Goal: Information Seeking & Learning: Check status

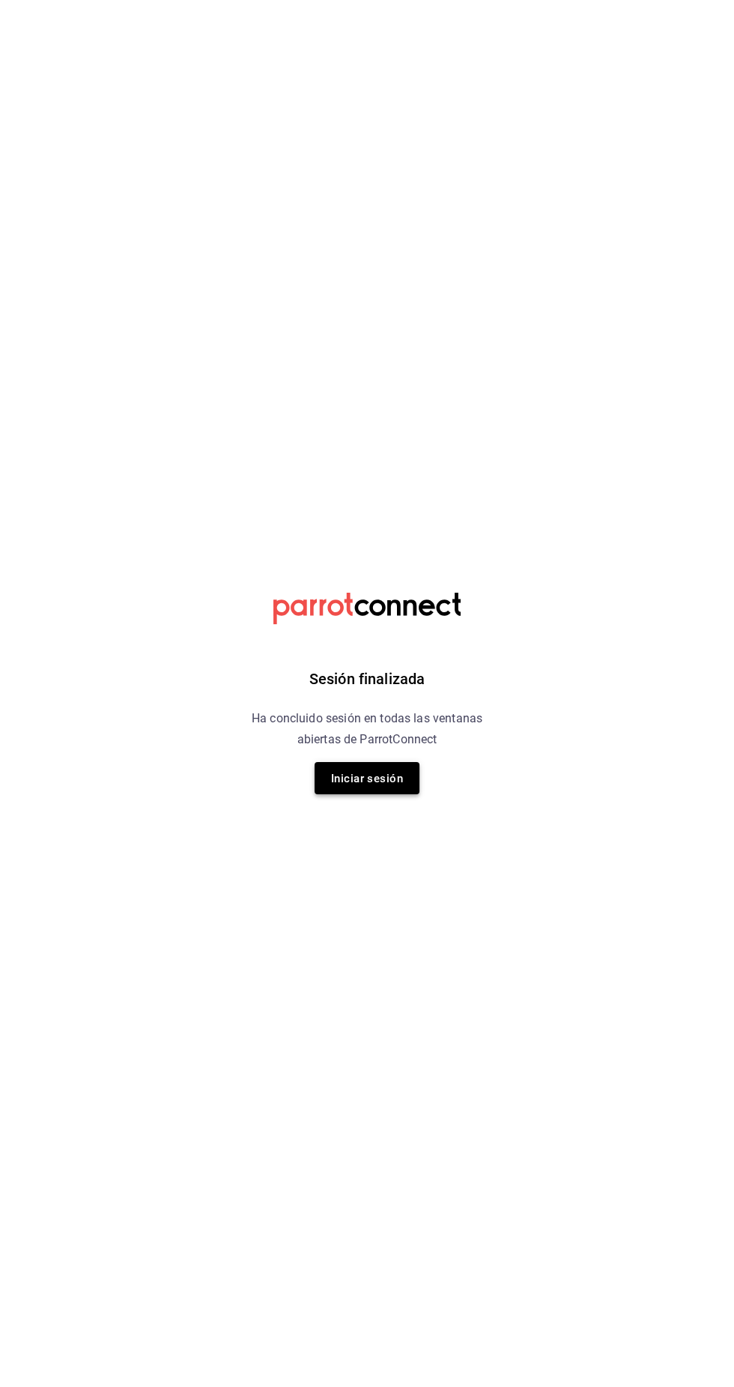
click at [375, 777] on font "Iniciar sesión" at bounding box center [367, 778] width 72 height 13
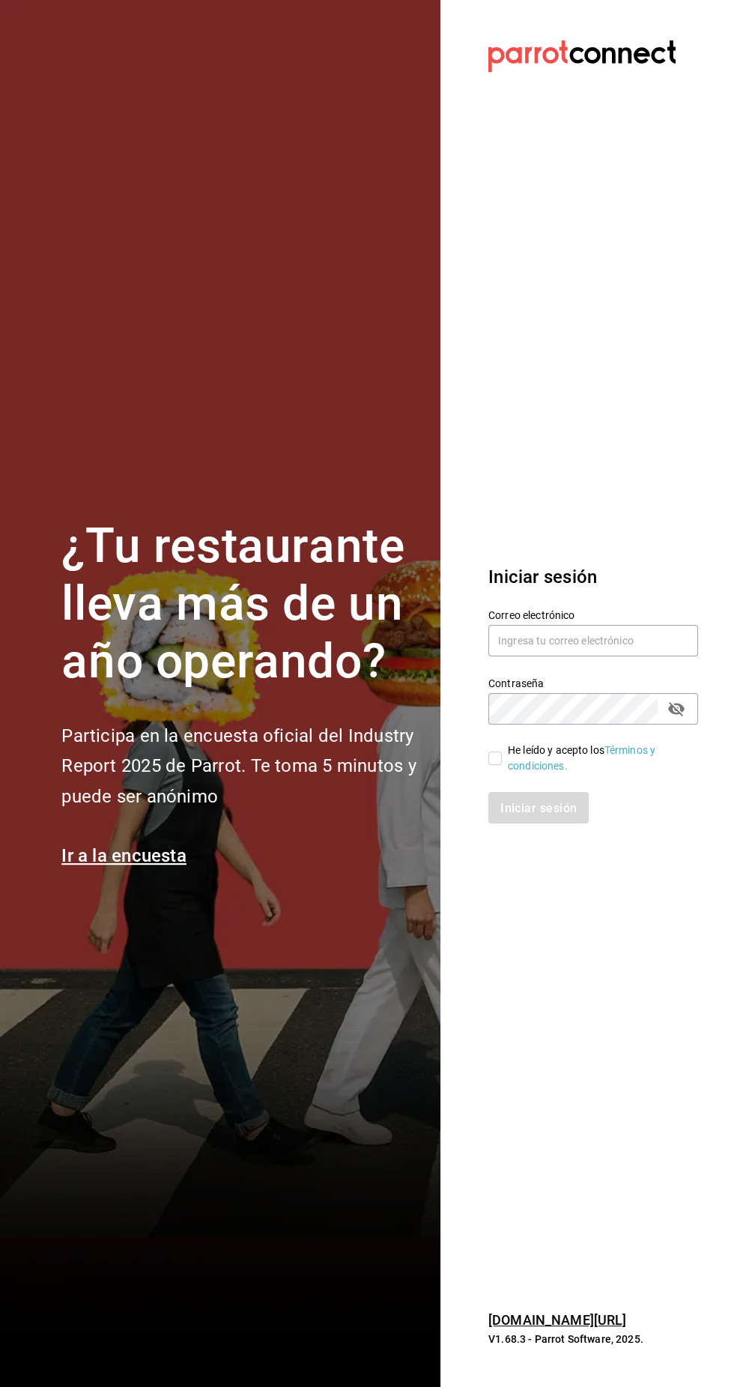
click at [372, 788] on div "¿Tu restaurante lleva más de un año operando? Participa en la encuesta oficial …" at bounding box center [241, 693] width 361 height 351
click at [566, 656] on input "text" at bounding box center [593, 640] width 210 height 31
type input "josuecarranza94@bmr.com"
click at [496, 765] on input "He leído y acepto los Términos y condiciones." at bounding box center [494, 757] width 13 height 13
click at [494, 765] on input "He leído y acepto los Términos y condiciones." at bounding box center [494, 757] width 13 height 13
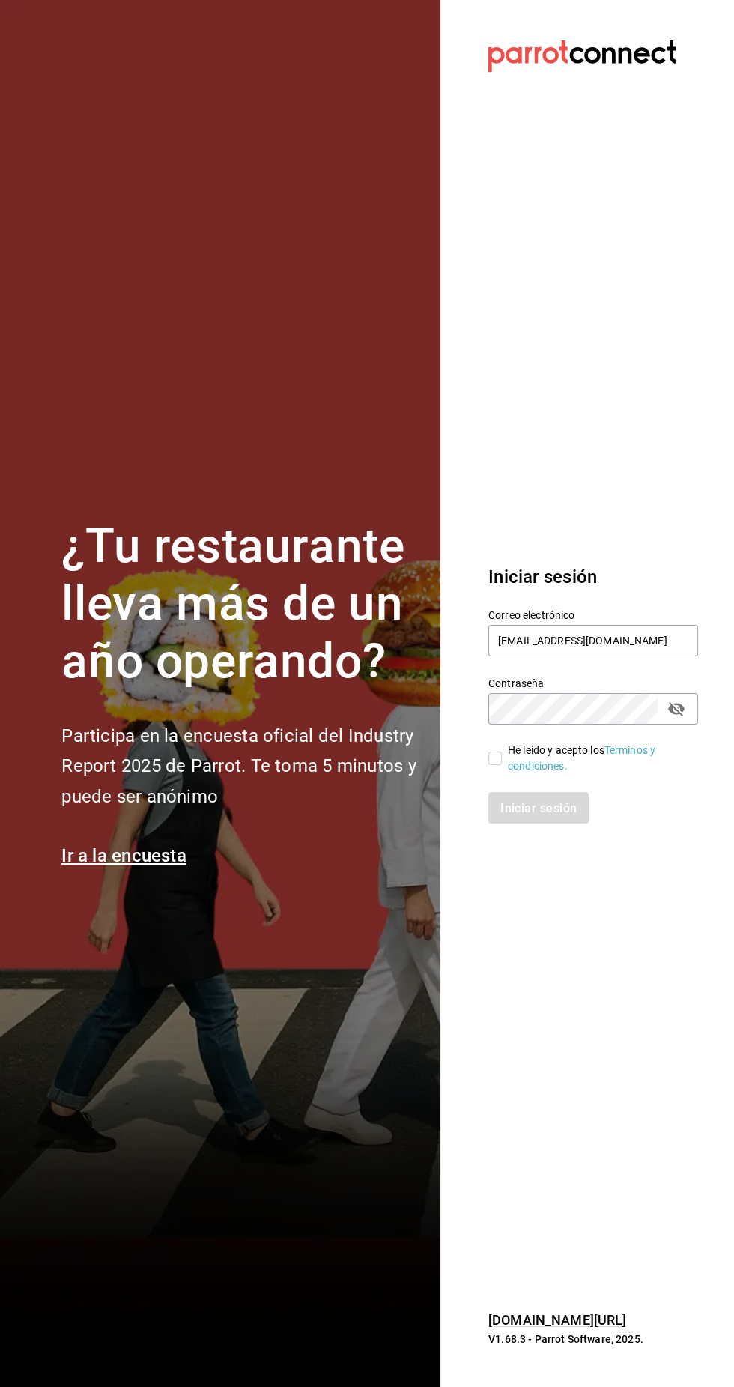
click at [563, 823] on div "Iniciar sesión" at bounding box center [593, 807] width 210 height 31
click at [494, 765] on input "He leído y acepto los Términos y condiciones." at bounding box center [494, 757] width 13 height 13
checkbox input "true"
click at [517, 814] on font "Iniciar sesión" at bounding box center [539, 807] width 76 height 14
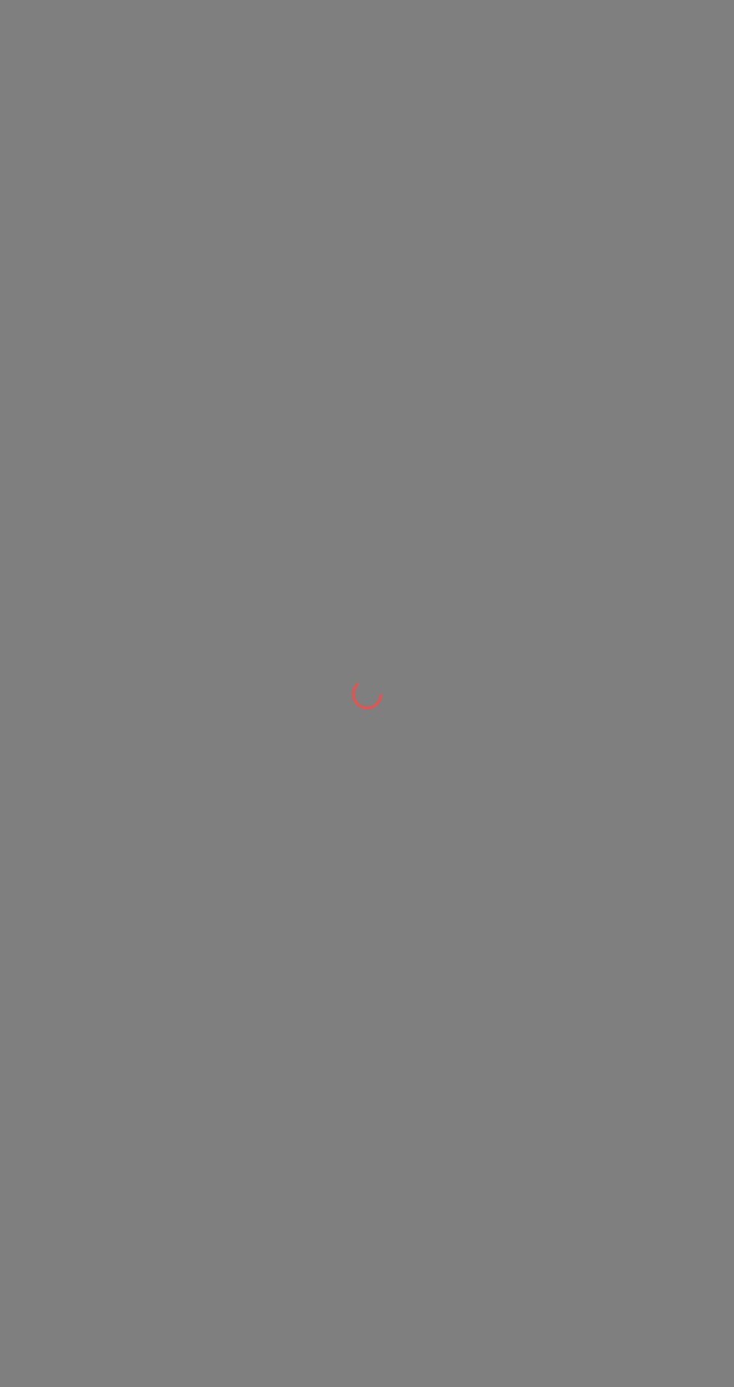
click at [533, 890] on div at bounding box center [367, 693] width 734 height 1387
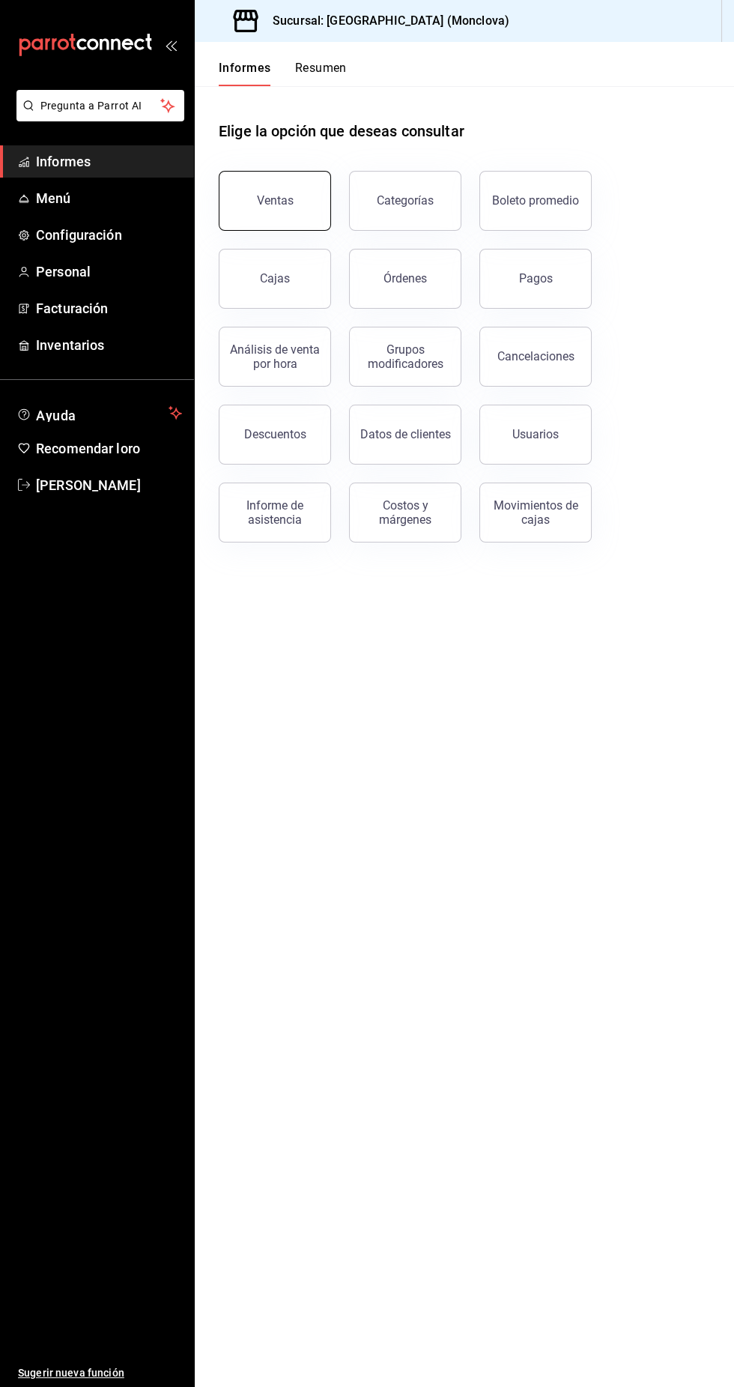
click at [253, 186] on button "Ventas" at bounding box center [275, 201] width 112 height 60
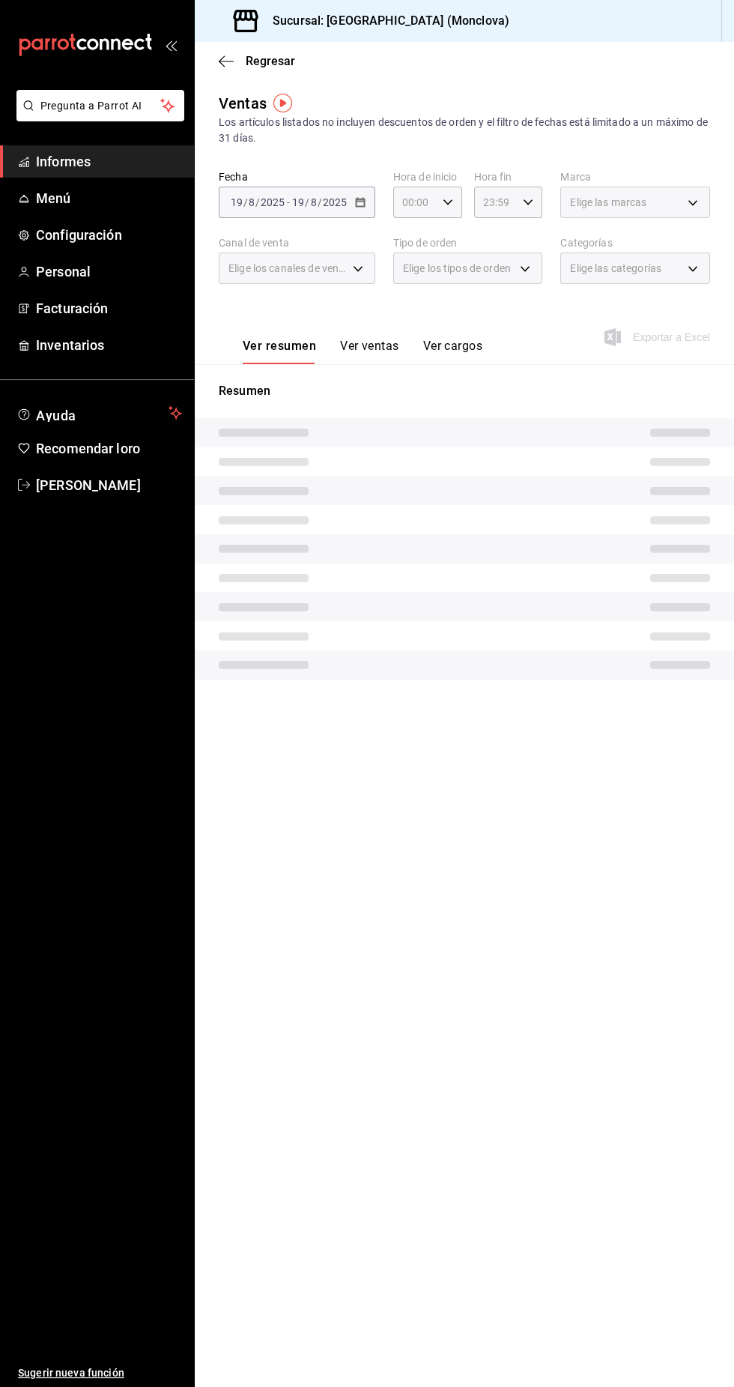
click at [506, 275] on body "Pregunta a Parrot AI Informes Menú Configuración Personal Facturación Inventari…" at bounding box center [367, 693] width 734 height 1387
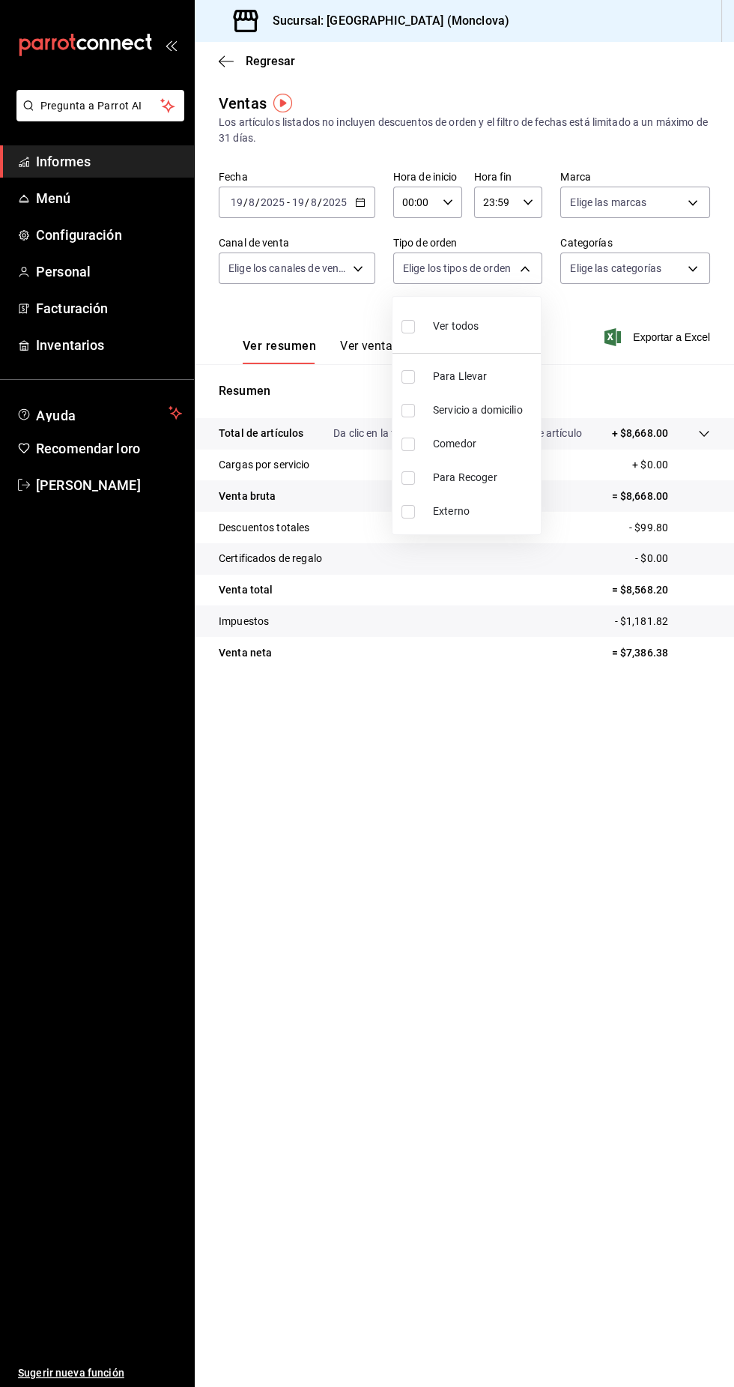
click at [509, 404] on font "Servicio a domicilio" at bounding box center [478, 410] width 90 height 12
type input "3a3dfd45-f2a6-443b-9b6e-2023d6b699b8"
checkbox input "true"
click at [344, 209] on div at bounding box center [367, 693] width 734 height 1387
click at [359, 202] on icon "button" at bounding box center [360, 202] width 10 height 10
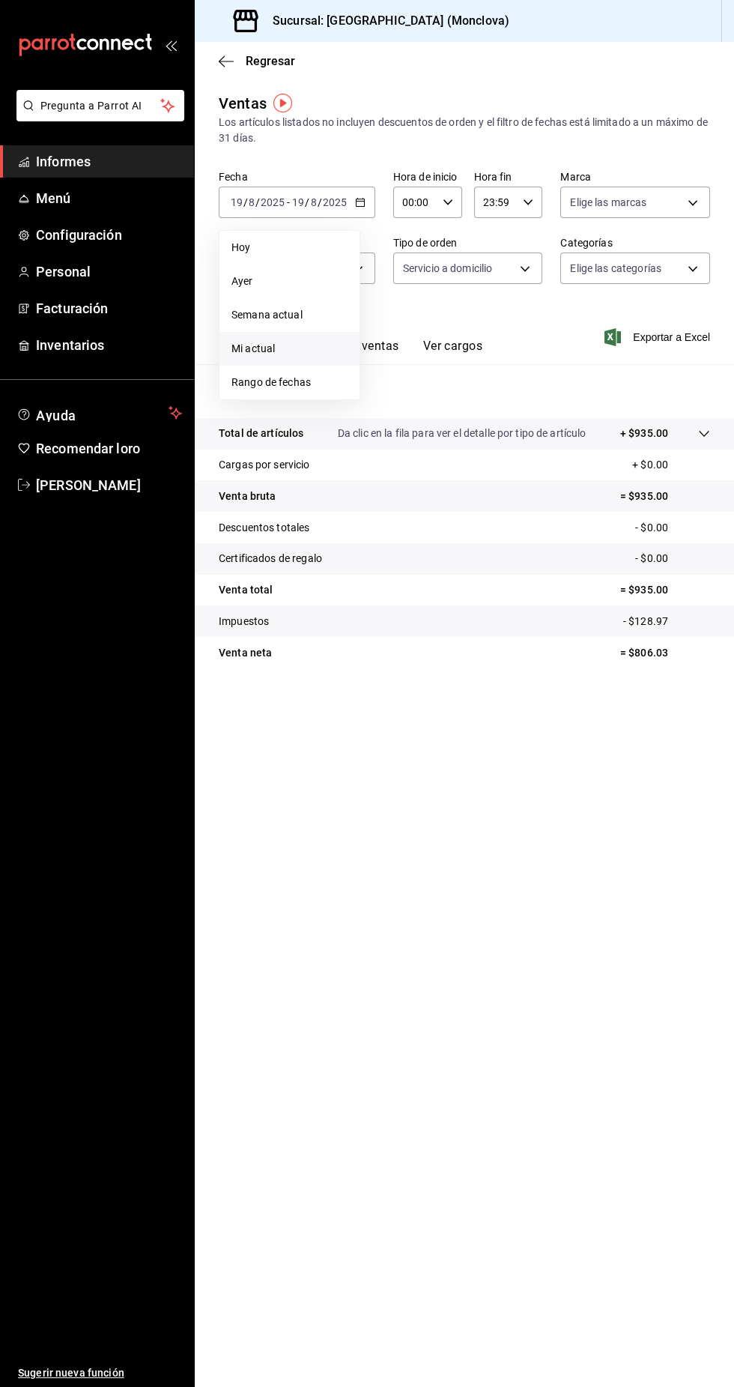
click at [293, 348] on span "Mi actual" at bounding box center [289, 349] width 116 height 16
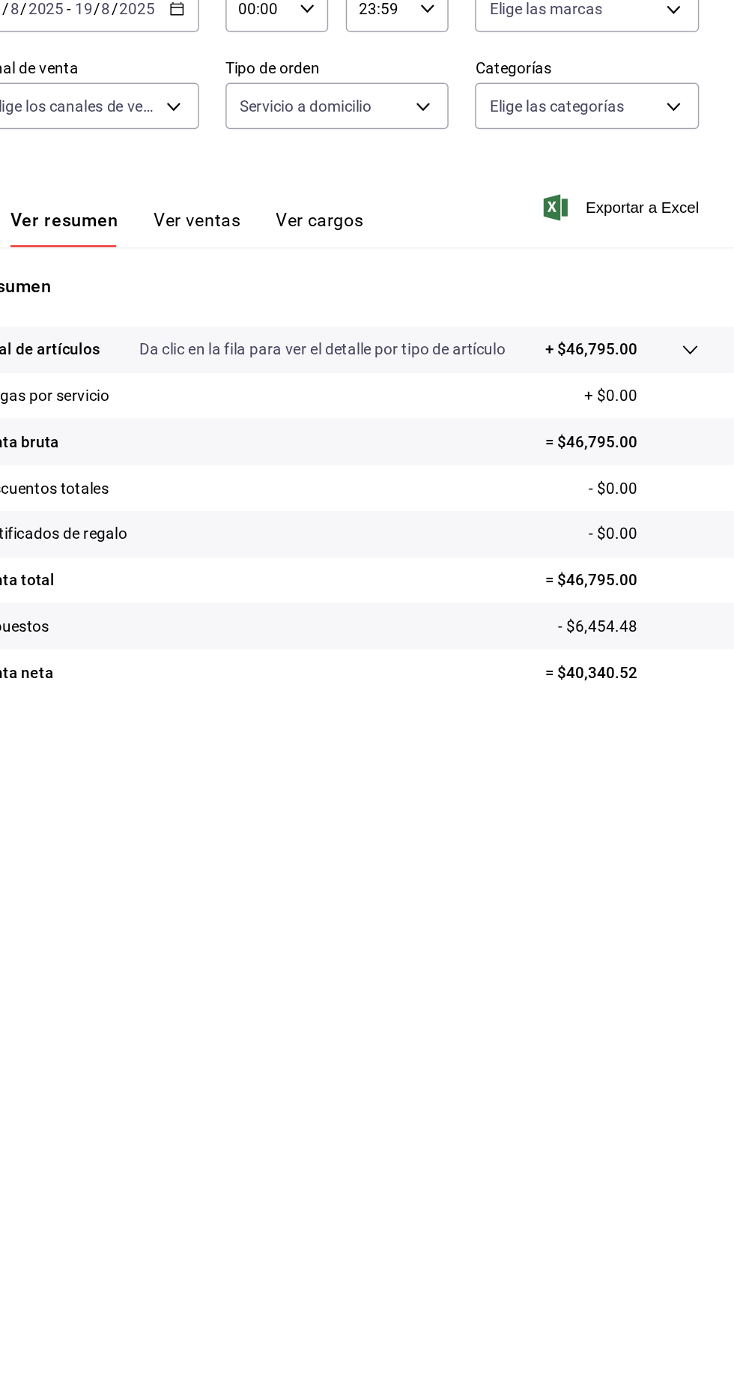
click at [608, 839] on main "Regresar Ventas Los artículos listados no incluyen descuentos de orden y el fil…" at bounding box center [464, 714] width 539 height 1345
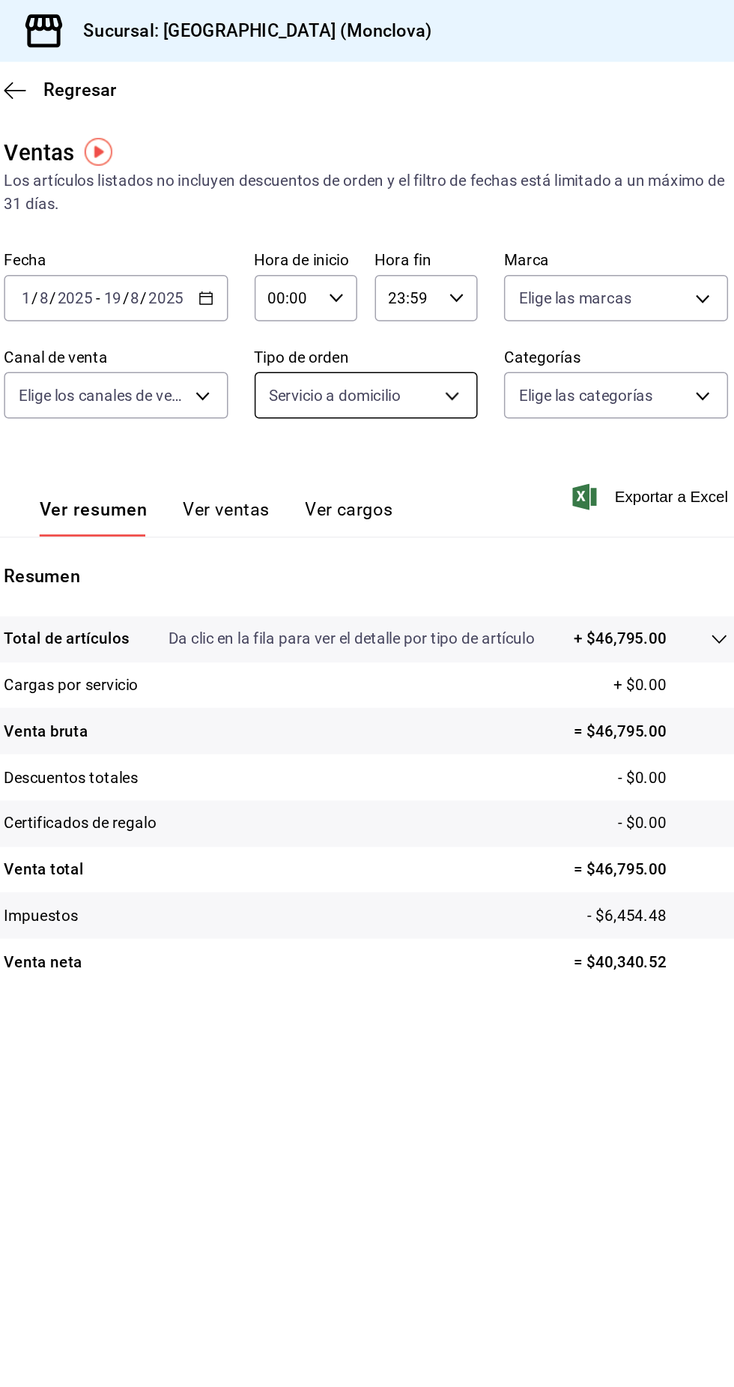
click at [510, 273] on body "Pregunta a Parrot AI Informes Menú Configuración Personal Facturación Inventari…" at bounding box center [367, 693] width 734 height 1387
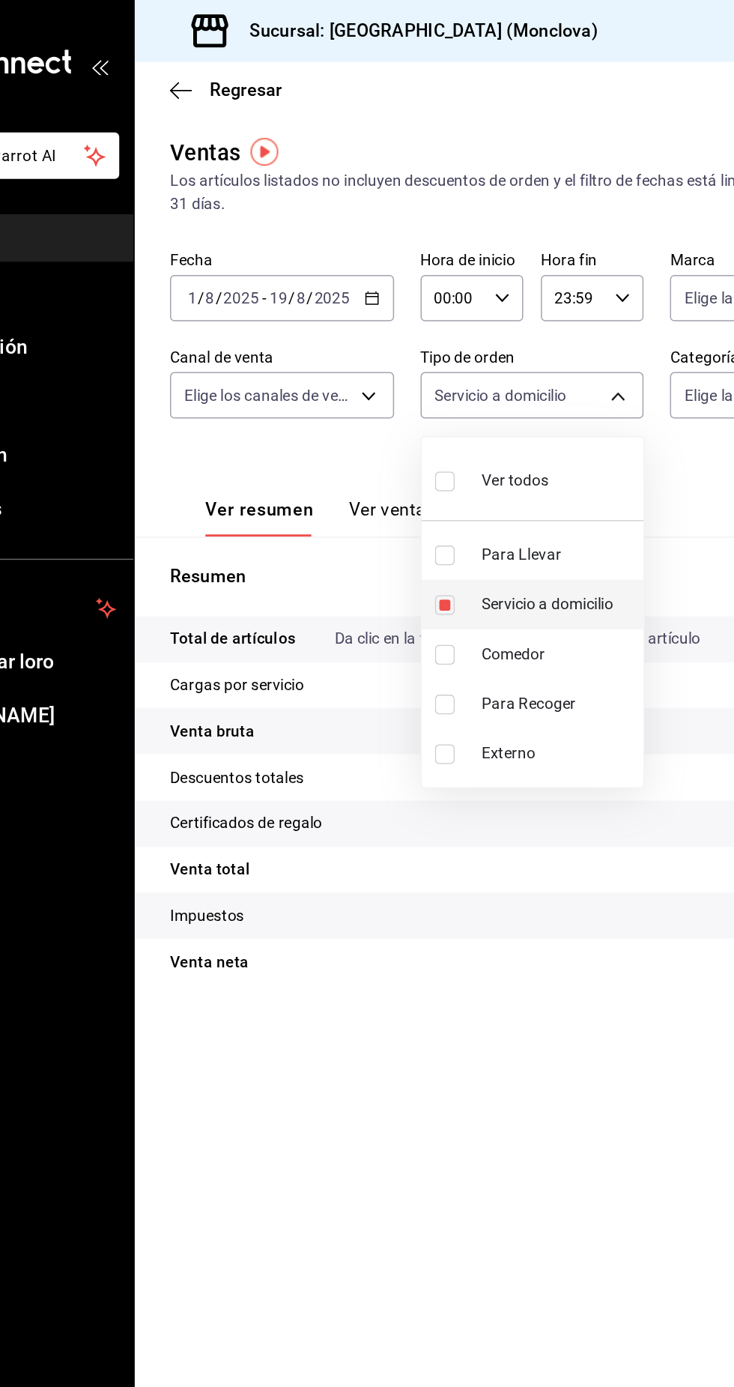
click at [434, 411] on font "Servicio a domicilio" at bounding box center [475, 410] width 90 height 12
checkbox input "false"
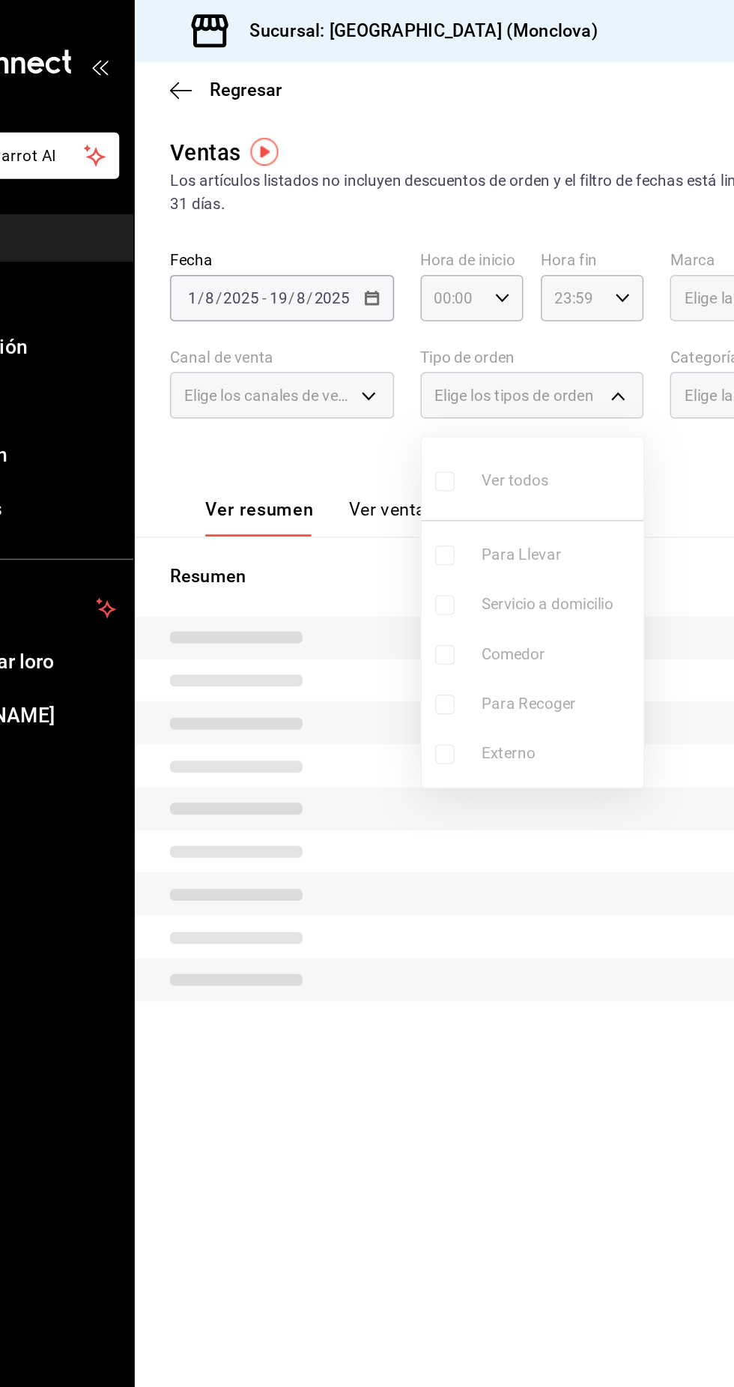
click at [439, 377] on ul "Ver todos Para Llevar Servicio a domicilio Comedor Para Recoger Externo" at bounding box center [465, 415] width 151 height 237
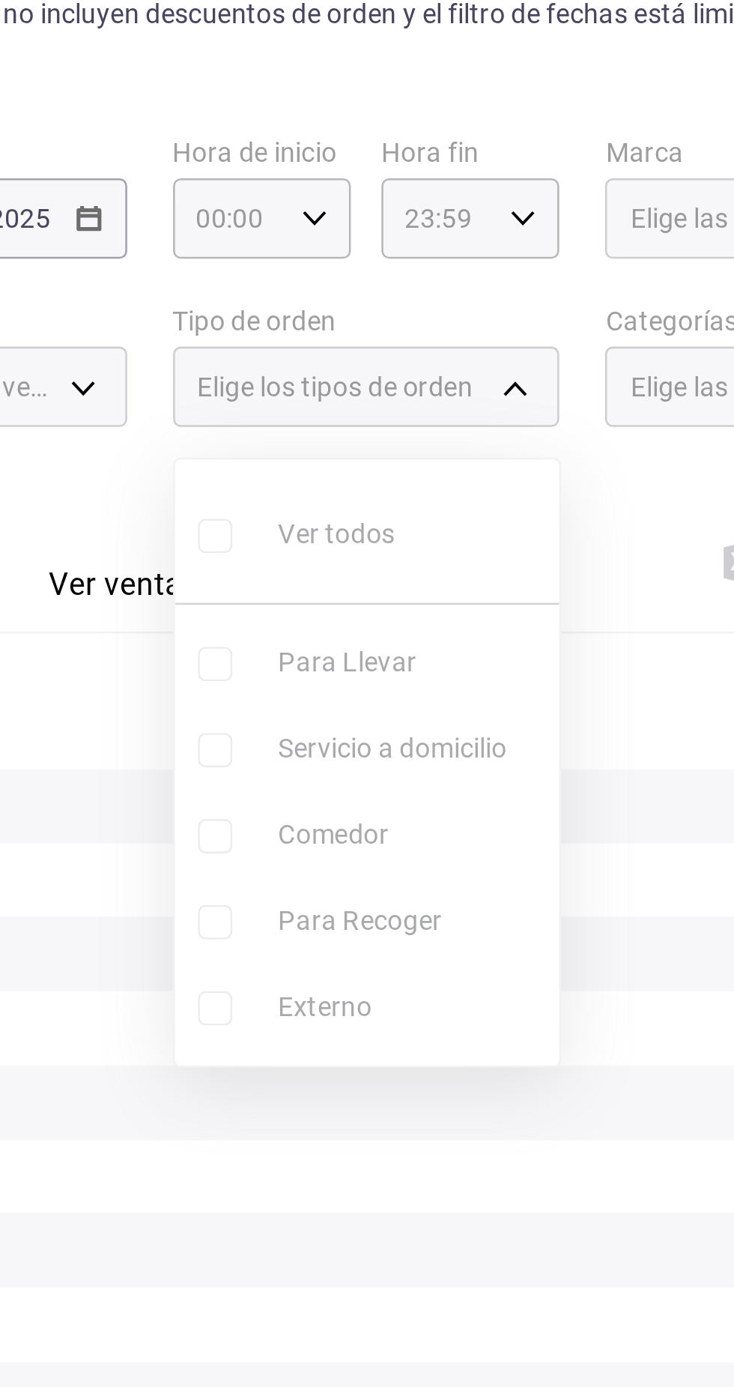
click at [514, 362] on ul "Ver todos Para Llevar Servicio a domicilio Comedor Para Recoger Externo" at bounding box center [465, 415] width 151 height 237
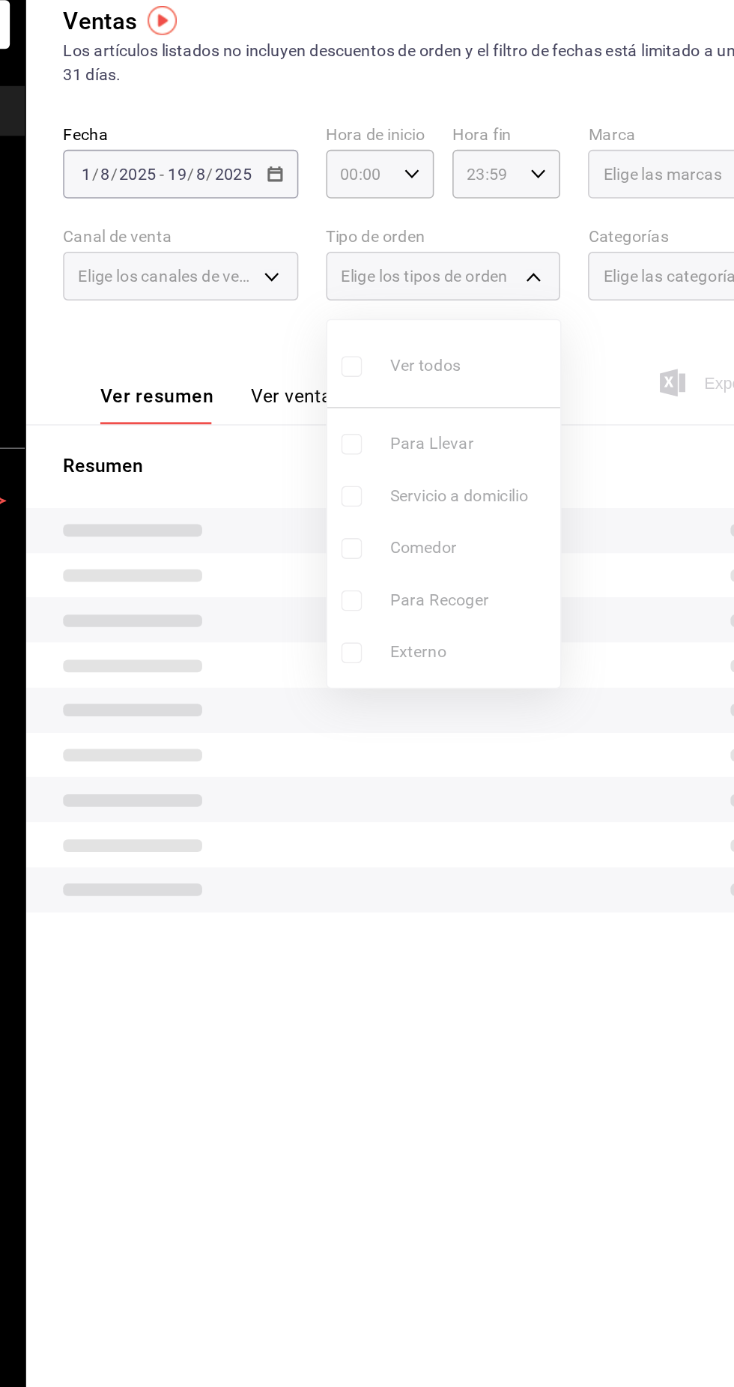
click at [468, 321] on ul "Ver todos Para Llevar Servicio a domicilio Comedor Para Recoger Externo" at bounding box center [465, 415] width 151 height 237
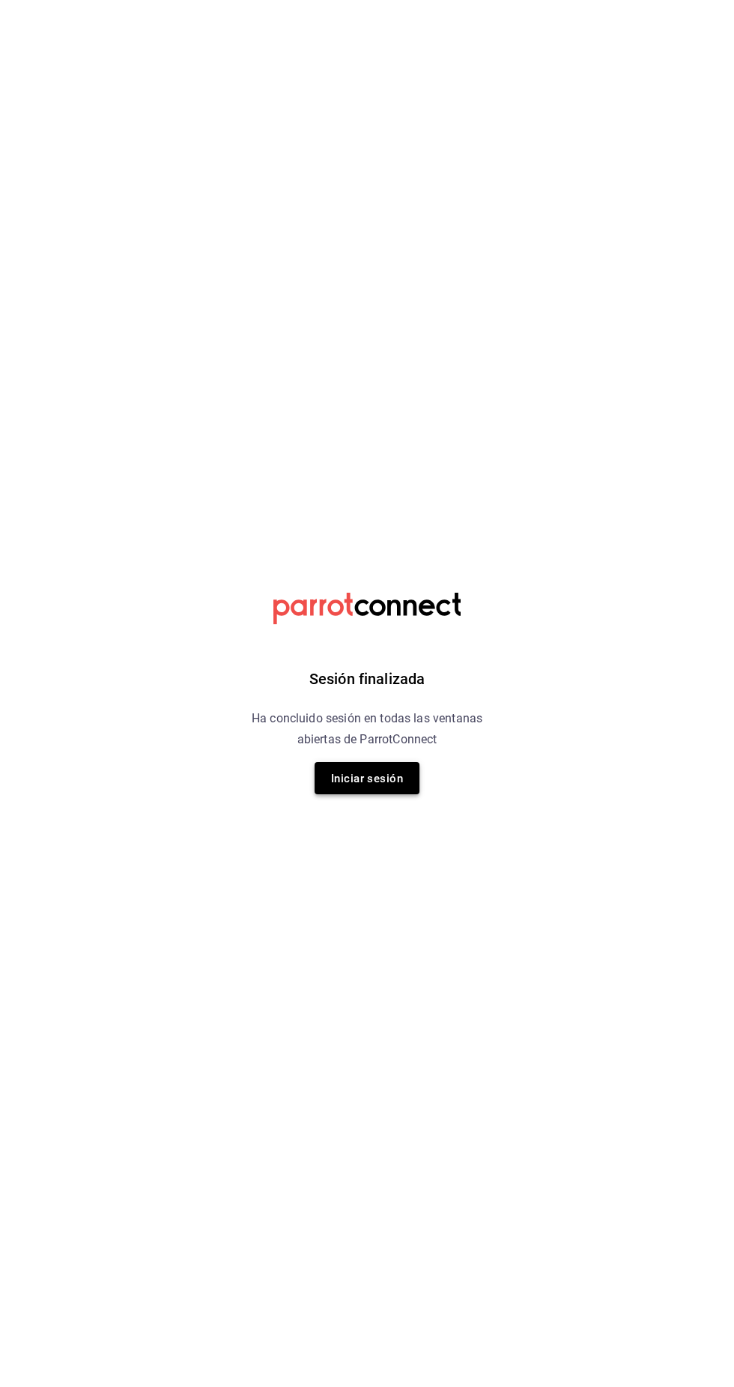
click at [378, 784] on font "Iniciar sesión" at bounding box center [367, 778] width 72 height 13
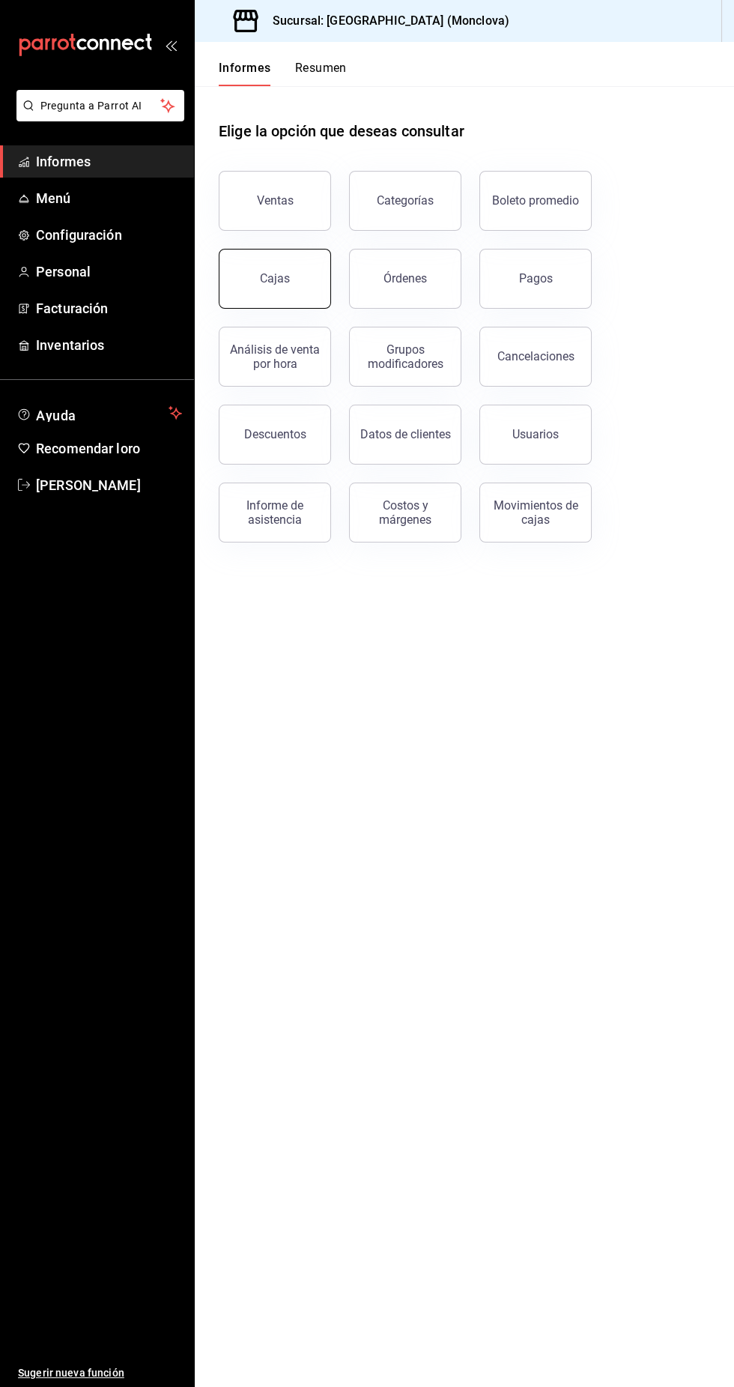
click at [291, 257] on button "Cajas" at bounding box center [275, 279] width 112 height 60
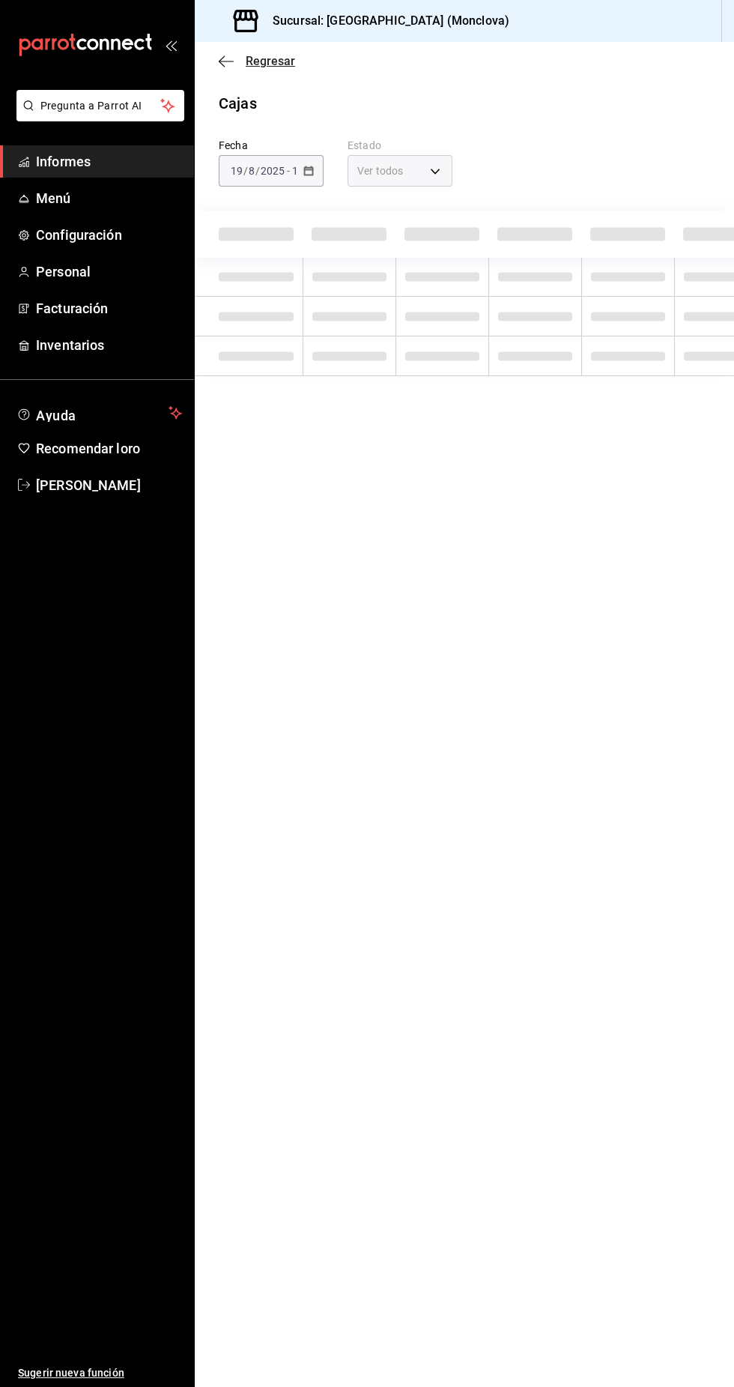
click at [223, 58] on icon "button" at bounding box center [226, 61] width 15 height 13
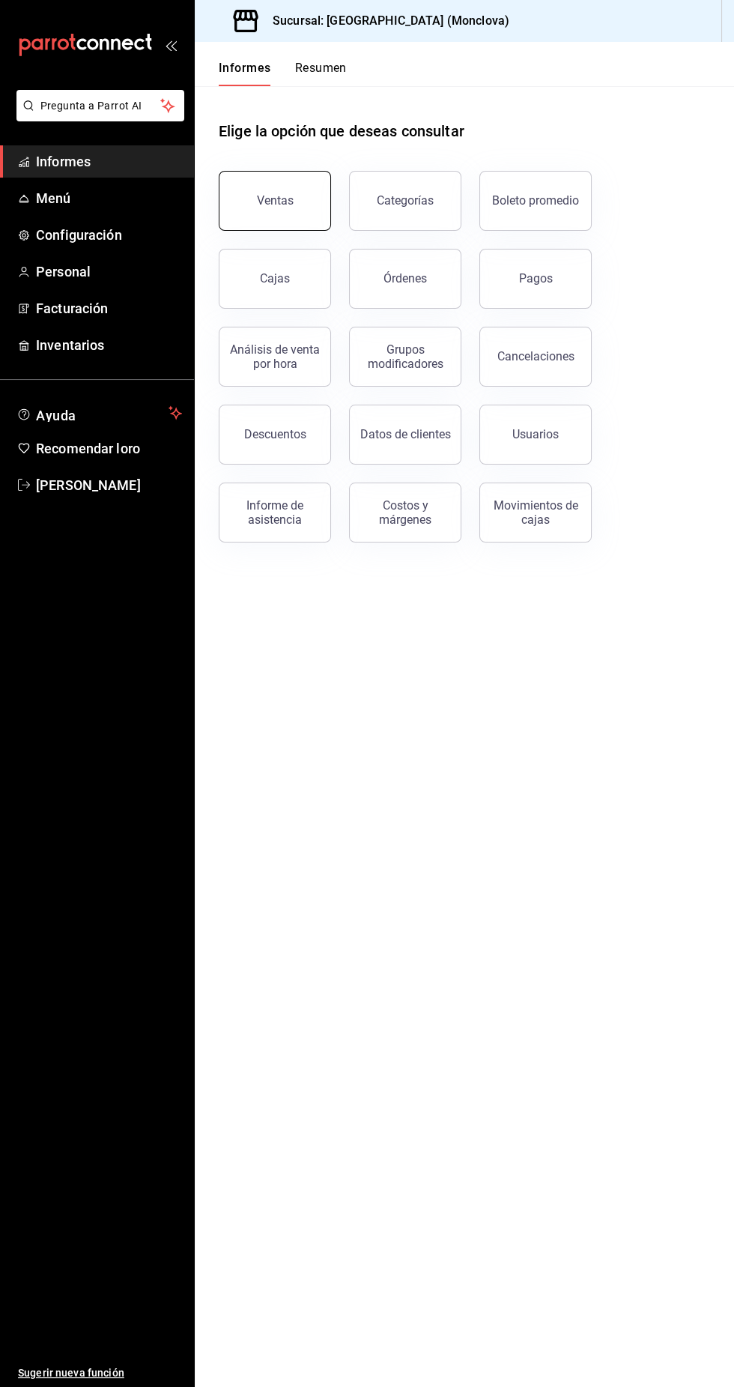
click at [286, 185] on button "Ventas" at bounding box center [275, 201] width 112 height 60
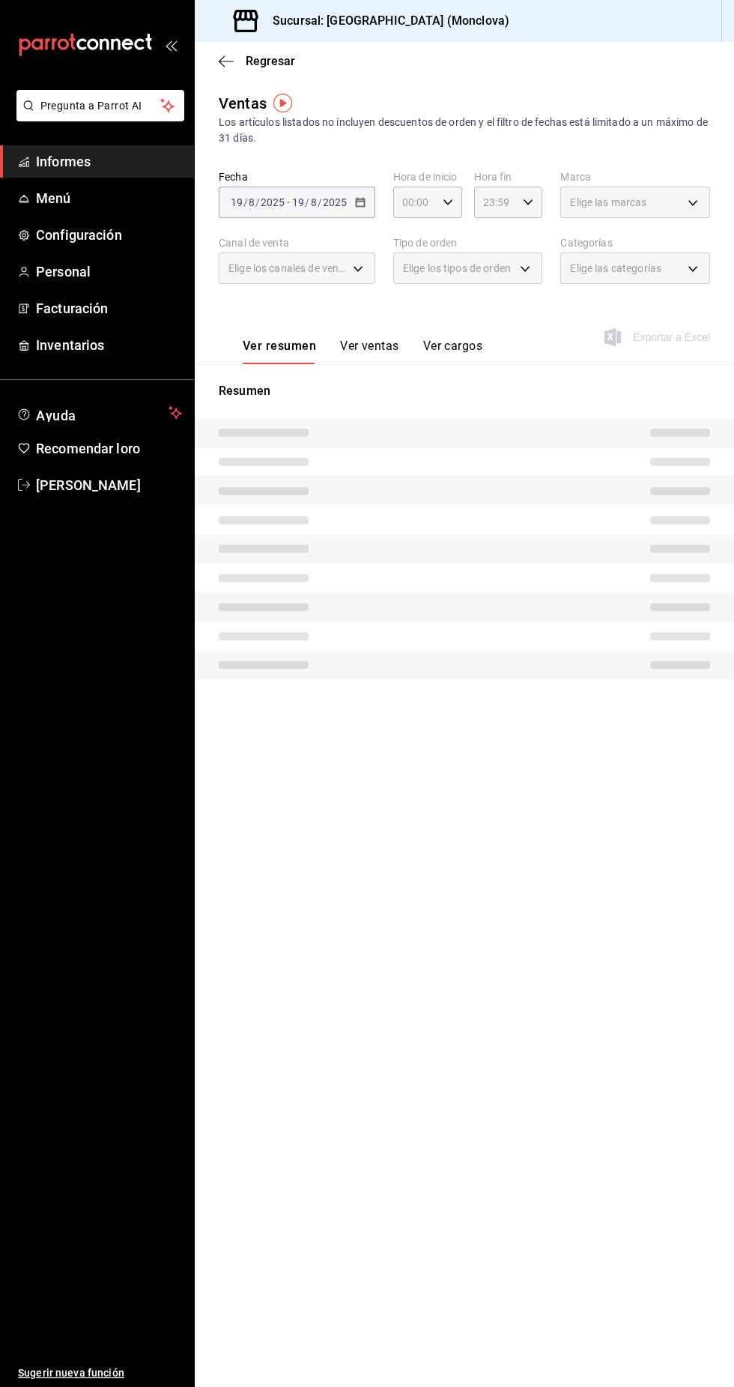
click at [435, 275] on span "Elige los tipos de orden" at bounding box center [457, 268] width 108 height 15
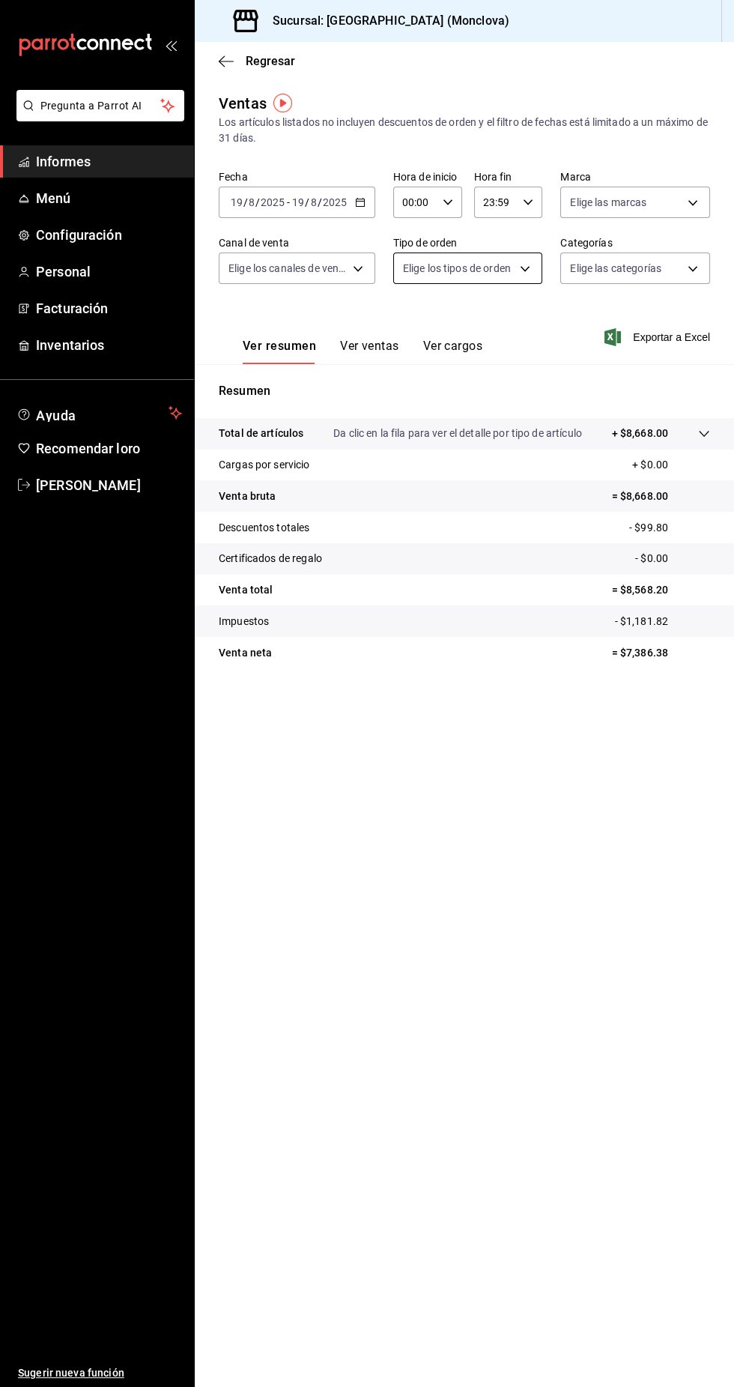
click at [474, 269] on body "Pregunta a Parrot AI Informes Menú Configuración Personal Facturación Inventari…" at bounding box center [367, 693] width 734 height 1387
click at [486, 353] on hr at bounding box center [467, 353] width 148 height 1
click at [470, 376] on font "Para Llevar" at bounding box center [460, 376] width 54 height 12
type input "85228e7a-0cc9-4b4d-8f4d-d065e8915bde"
checkbox input "true"
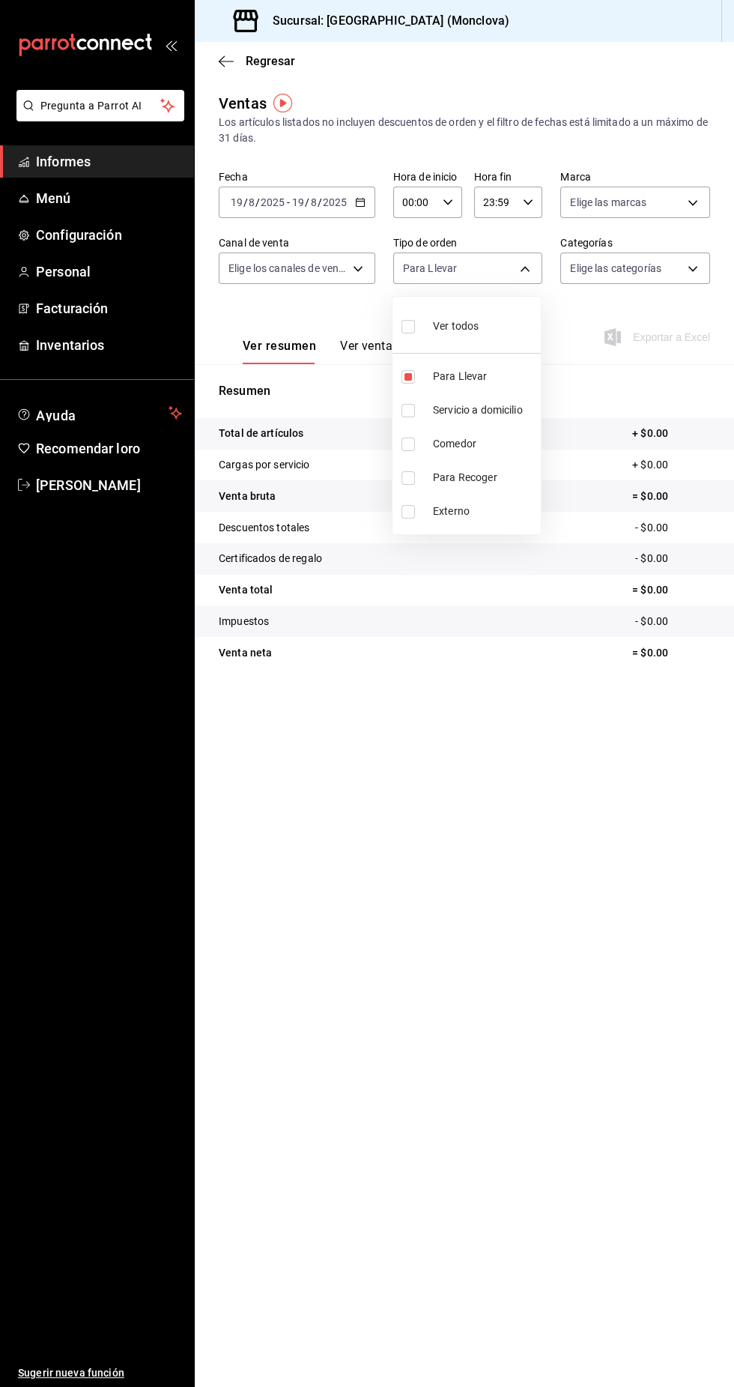
click at [491, 476] on font "Para Recoger" at bounding box center [465, 477] width 64 height 12
type input "85228e7a-0cc9-4b4d-8f4d-d065e8915bde,8682c2da-3571-4674-b91b-0fe7abcd62f0"
checkbox input "true"
click at [606, 836] on div at bounding box center [367, 693] width 734 height 1387
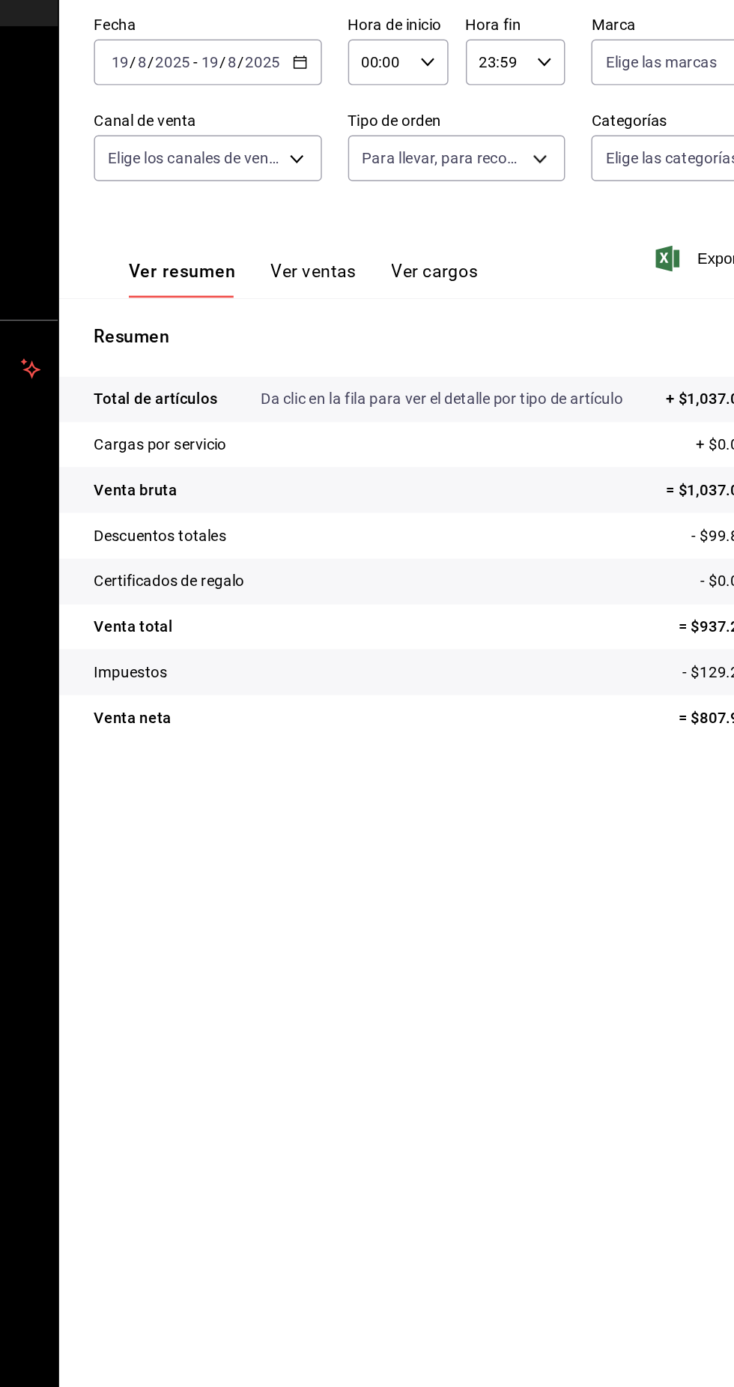
click at [338, 205] on input "2025" at bounding box center [334, 202] width 25 height 12
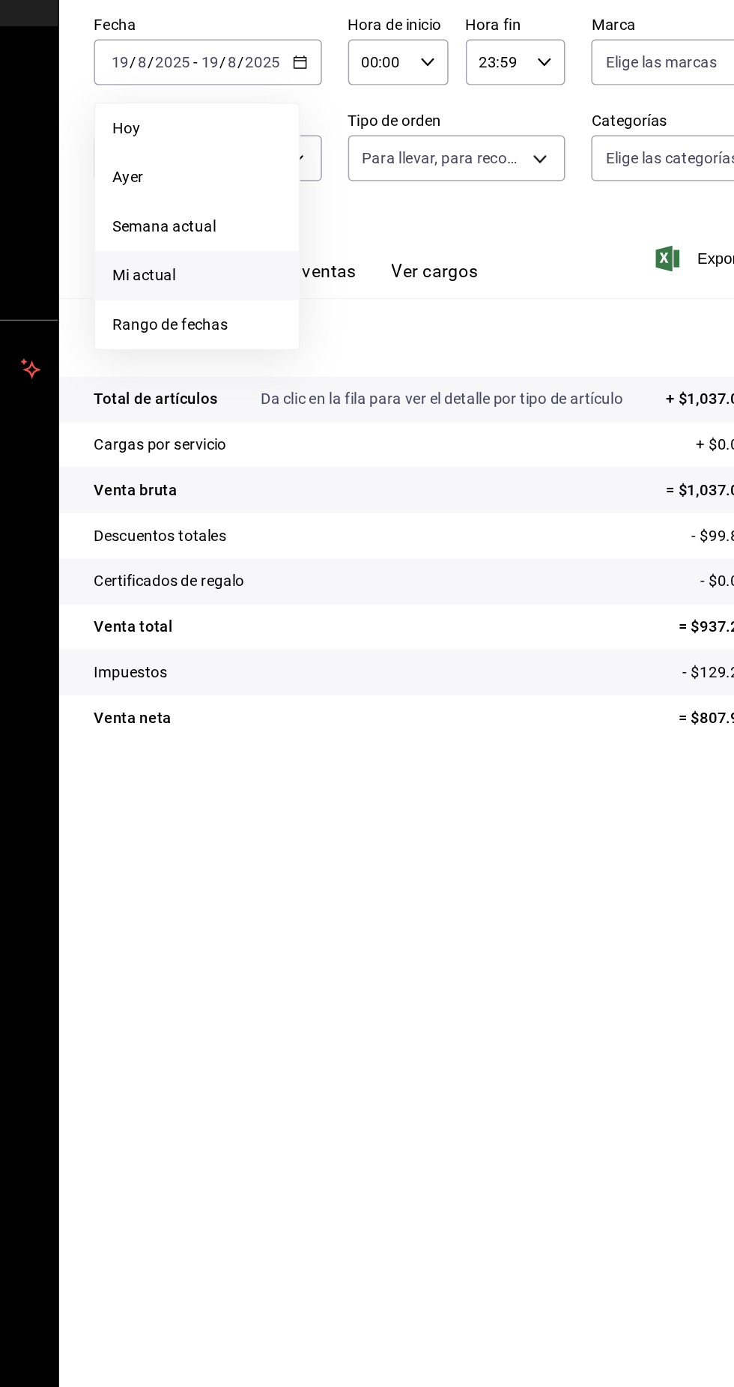
click at [317, 352] on span "Mi actual" at bounding box center [289, 349] width 116 height 16
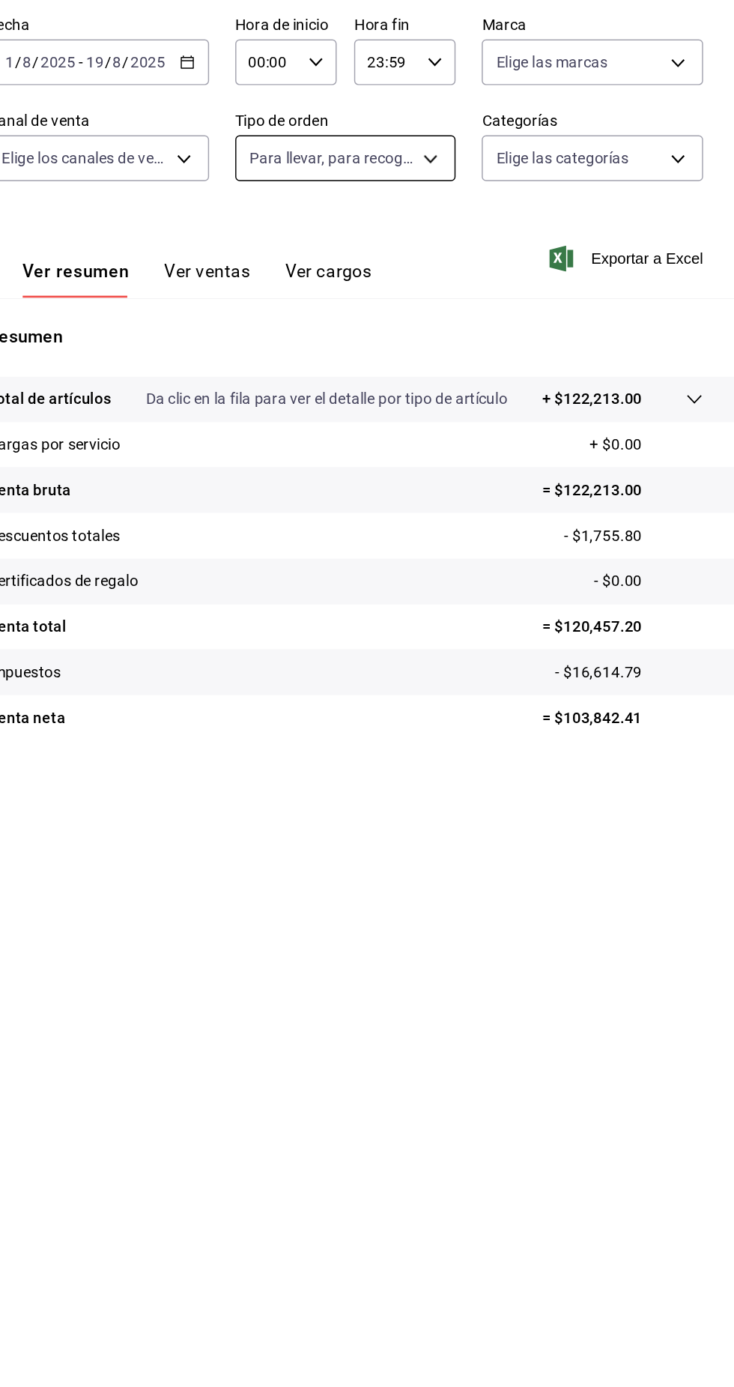
click at [493, 268] on body "Pregunta a Parrot AI Informes Menú Configuración Personal Facturación Inventari…" at bounding box center [367, 693] width 734 height 1387
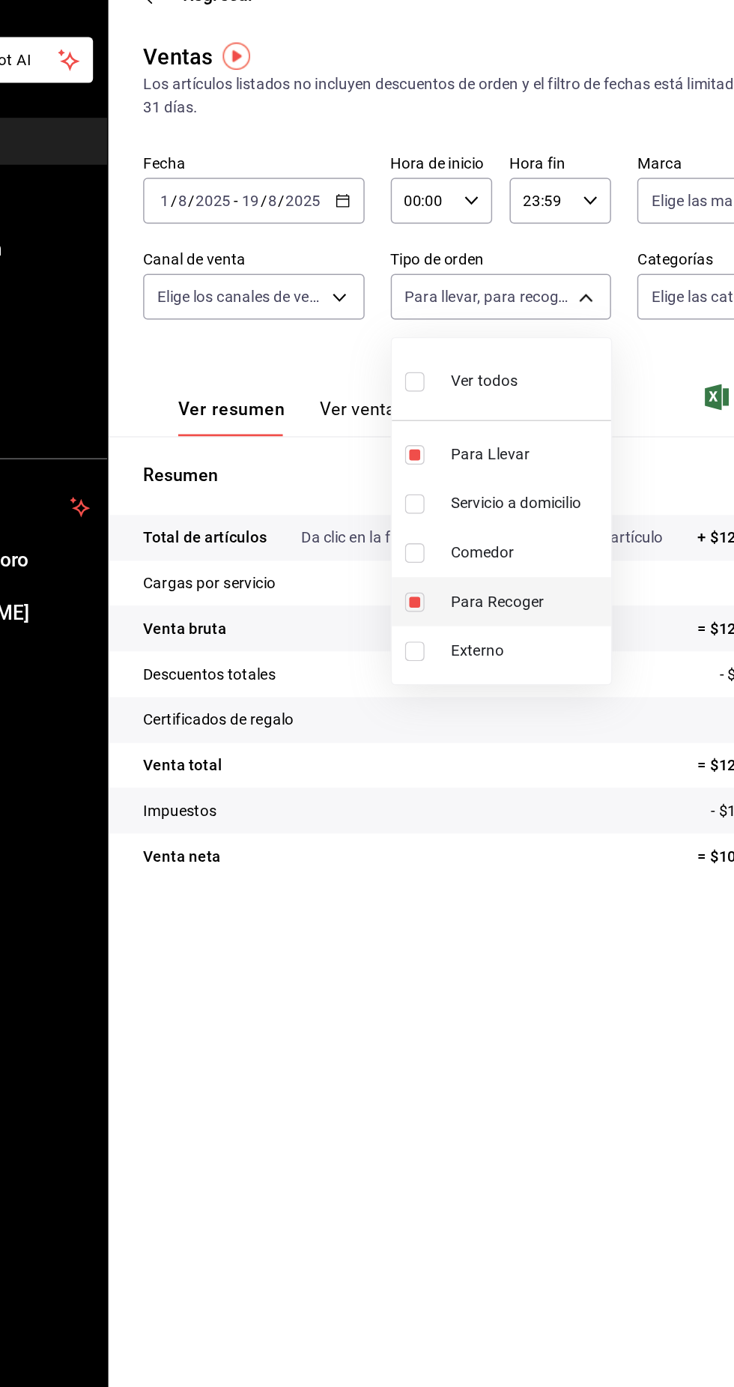
click at [405, 476] on input "checkbox" at bounding box center [405, 477] width 13 height 13
checkbox input "false"
type input "85228e7a-0cc9-4b4d-8f4d-d065e8915bde"
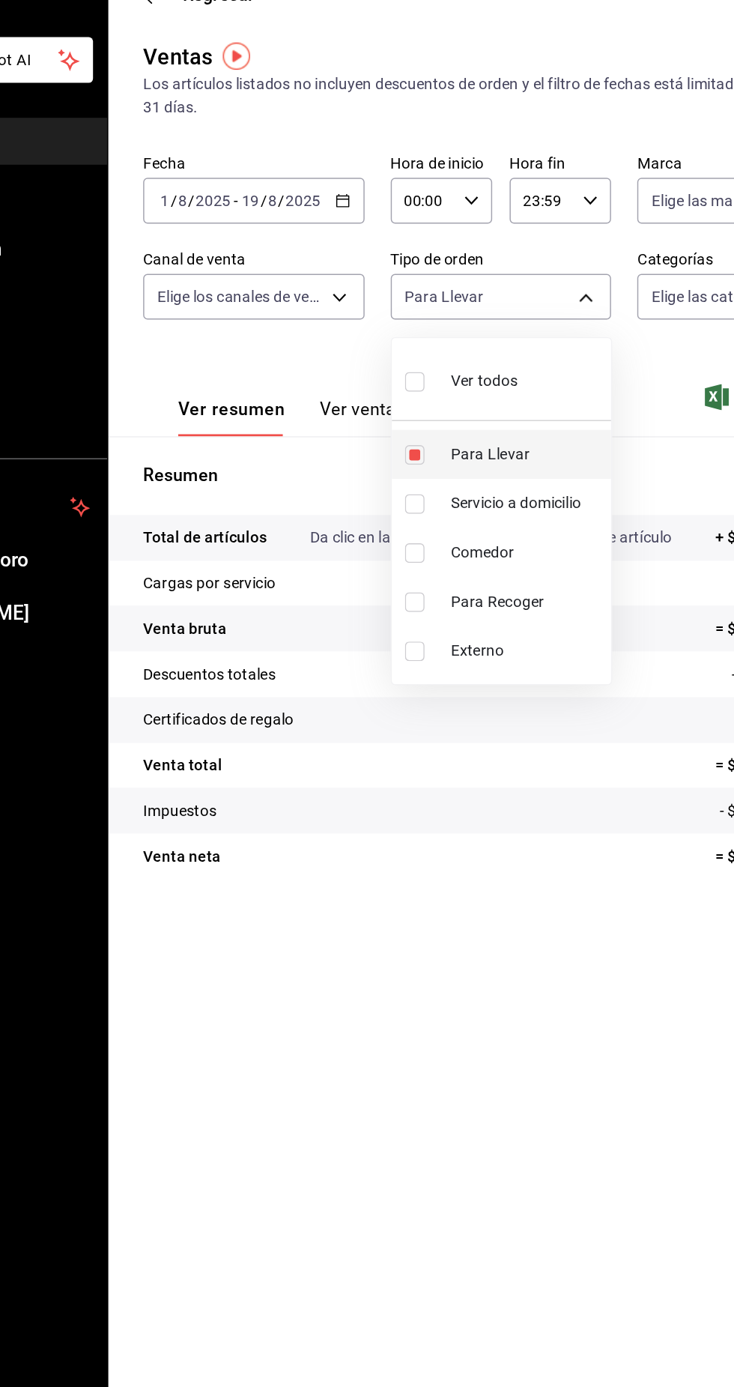
click at [405, 375] on input "checkbox" at bounding box center [405, 376] width 13 height 13
checkbox input "false"
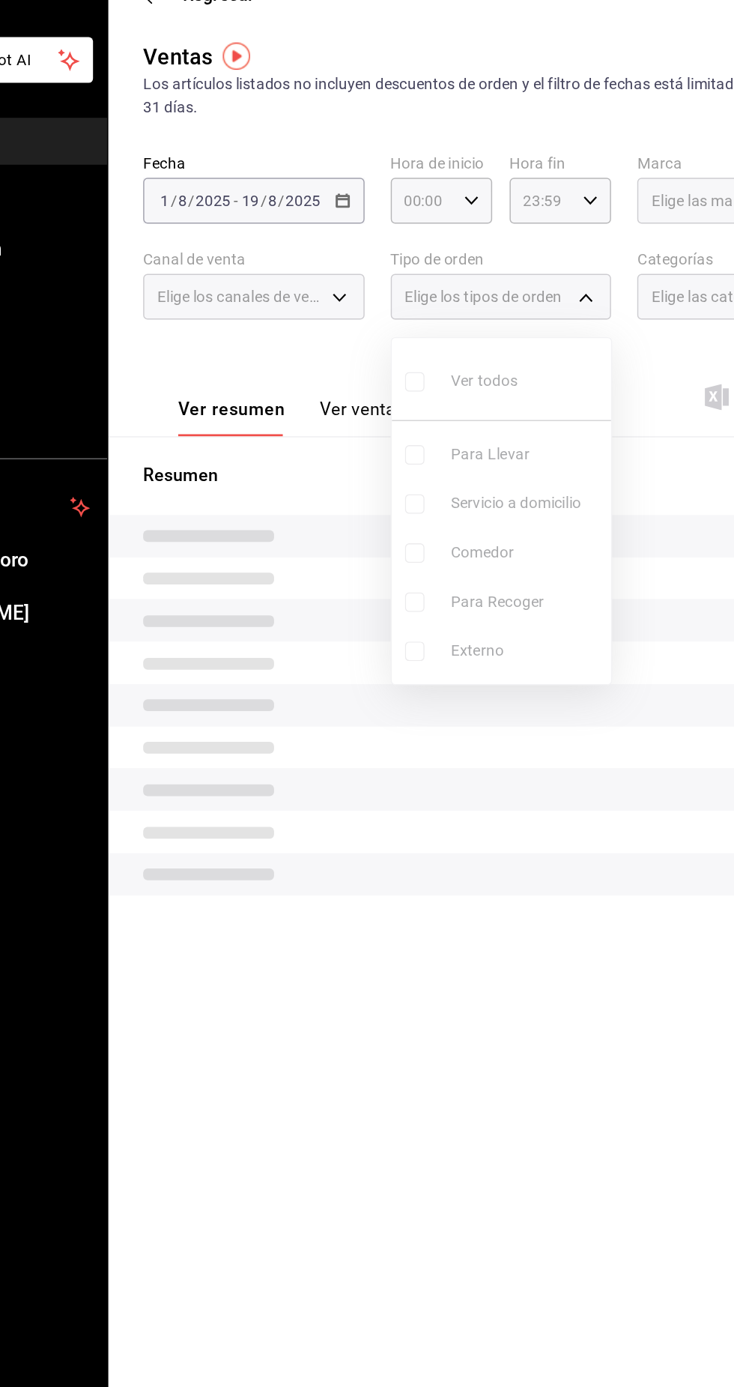
click at [421, 420] on ul "Ver todos Para Llevar Servicio a domicilio Comedor Para Recoger Externo" at bounding box center [465, 415] width 151 height 237
click at [344, 193] on div at bounding box center [367, 693] width 734 height 1387
click at [445, 638] on tr at bounding box center [464, 635] width 539 height 29
